Goal: Information Seeking & Learning: Learn about a topic

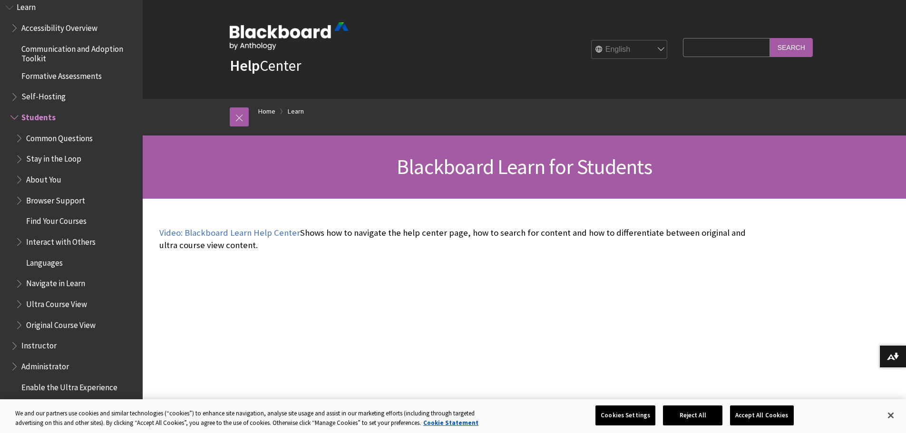
click at [729, 51] on input "Search Query" at bounding box center [726, 47] width 87 height 19
type input "blackboard collaborate"
click at [770, 38] on input "Search" at bounding box center [791, 47] width 43 height 19
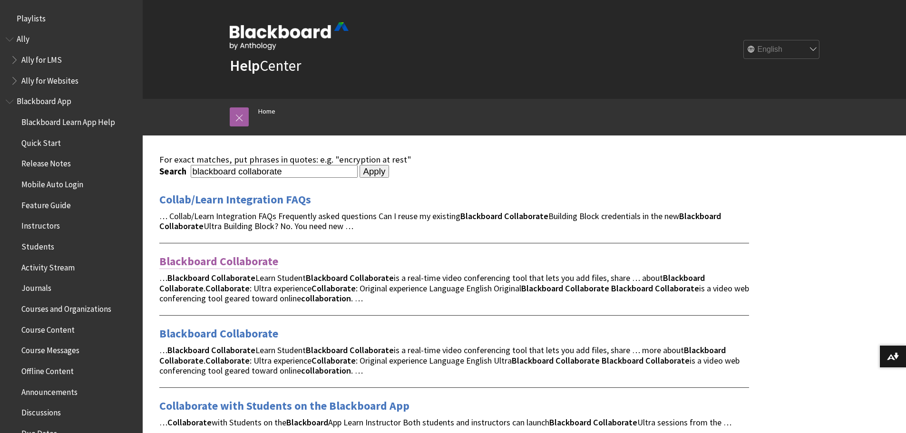
click at [227, 265] on link "Blackboard Collaborate" at bounding box center [218, 261] width 119 height 15
